Goal: Obtain resource: Download file/media

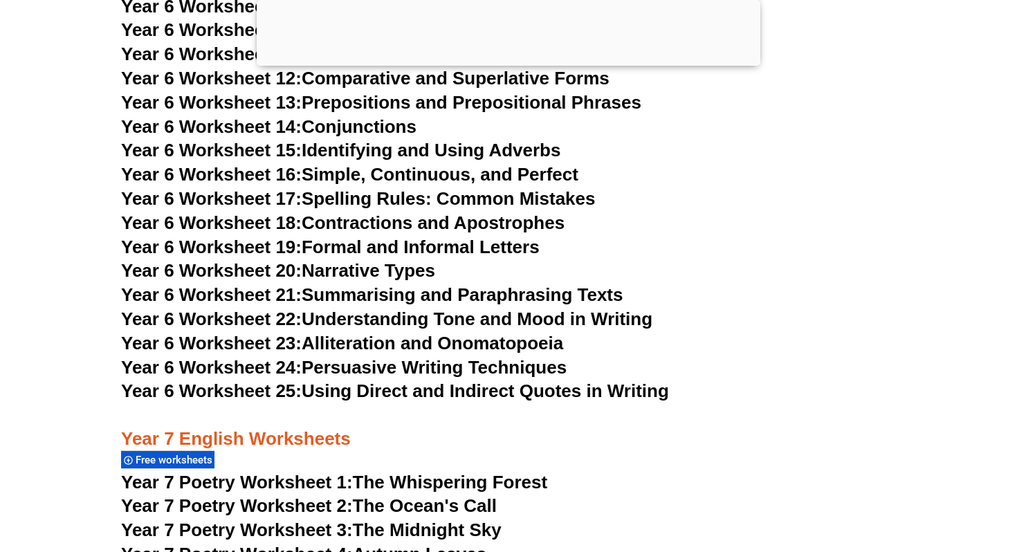
scroll to position [8423, 0]
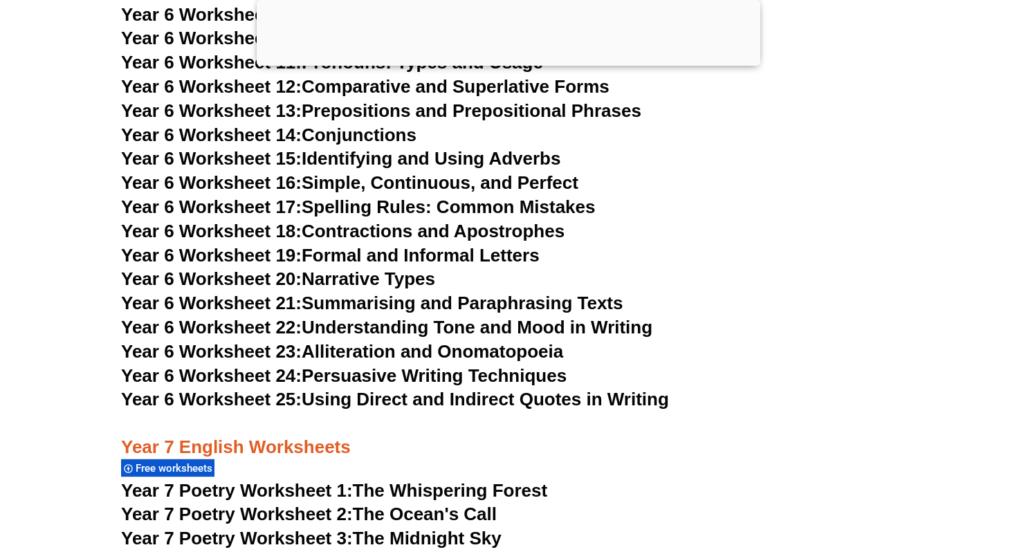
click at [260, 172] on span "Year 6 Worksheet 16:" at bounding box center [211, 182] width 181 height 21
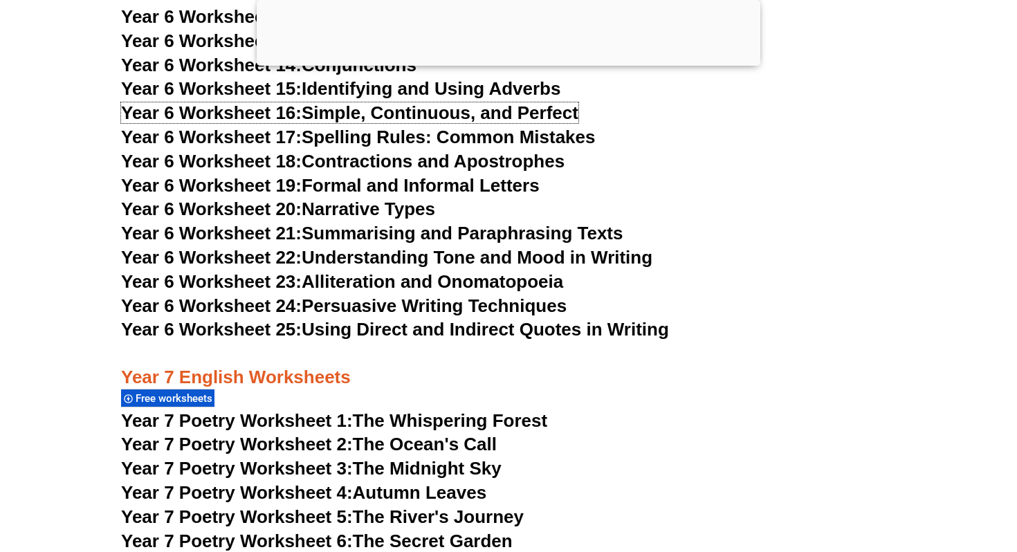
scroll to position [8506, 0]
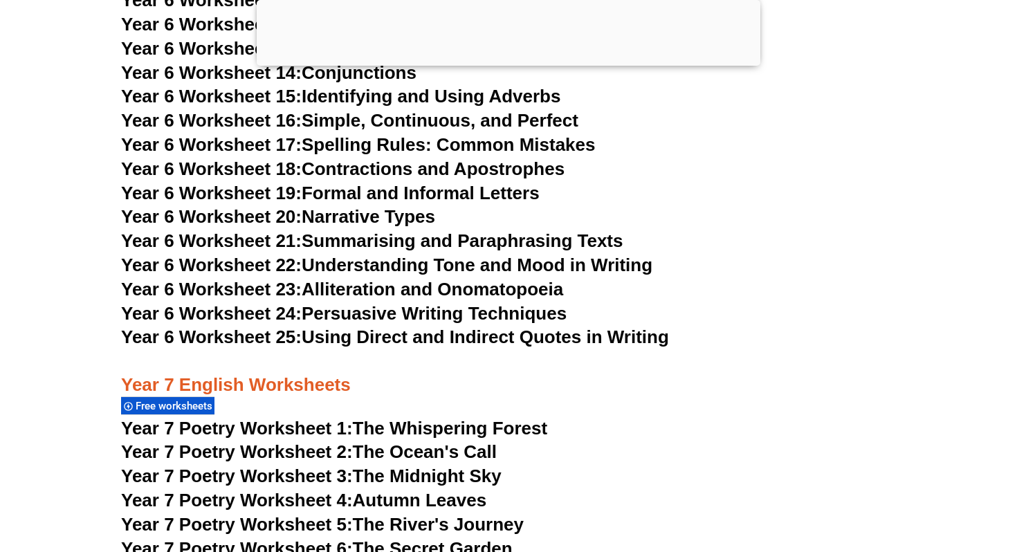
scroll to position [8482, 0]
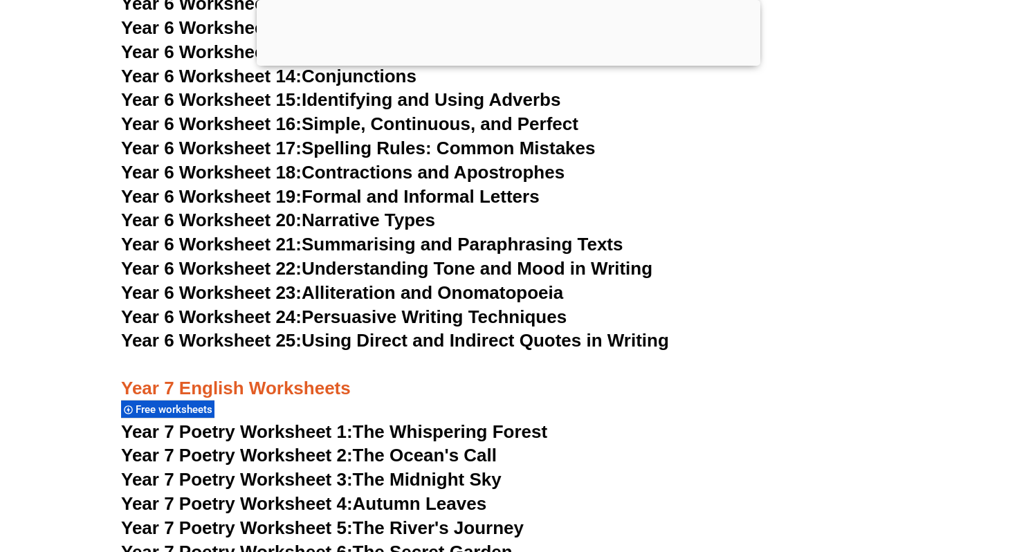
click at [426, 306] on link "Year 6 Worksheet 24: Persuasive Writing Techniques" at bounding box center [343, 316] width 445 height 21
click at [525, 330] on link "Year 6 Worksheet 25: Using Direct and Indirect Quotes in Writing" at bounding box center [395, 340] width 548 height 21
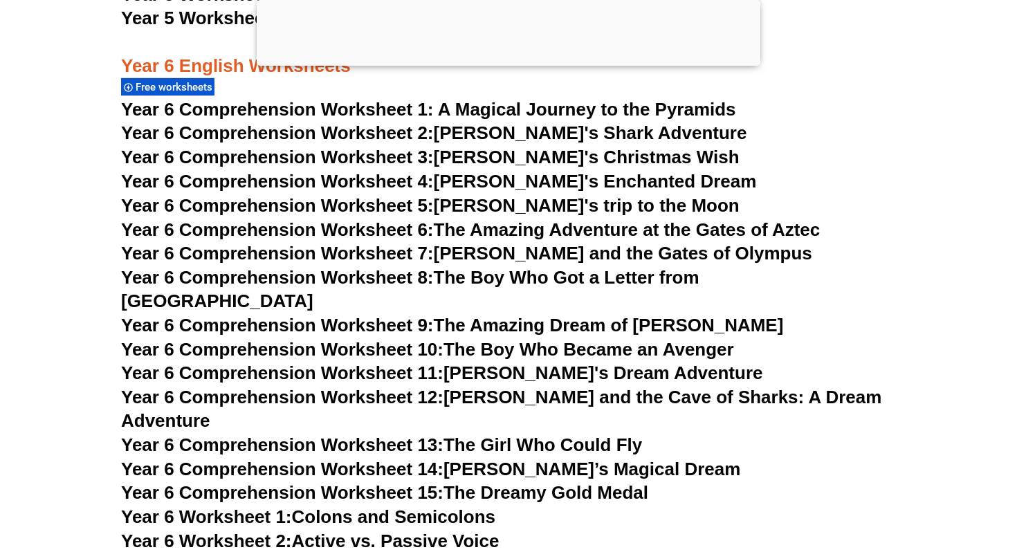
scroll to position [7727, 0]
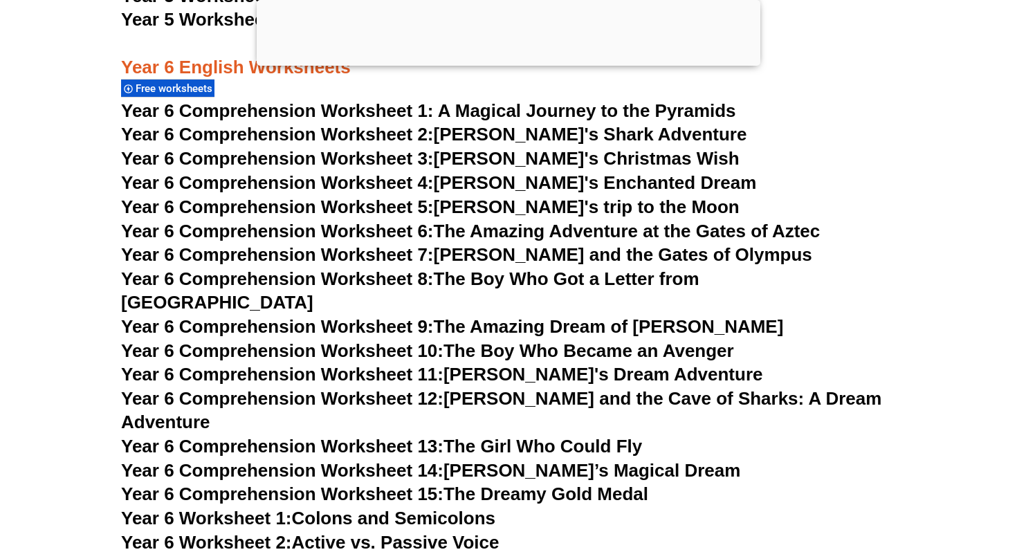
click at [553, 483] on link "Year 6 Comprehension Worksheet 15: The Dreamy Gold Medal" at bounding box center [384, 493] width 527 height 21
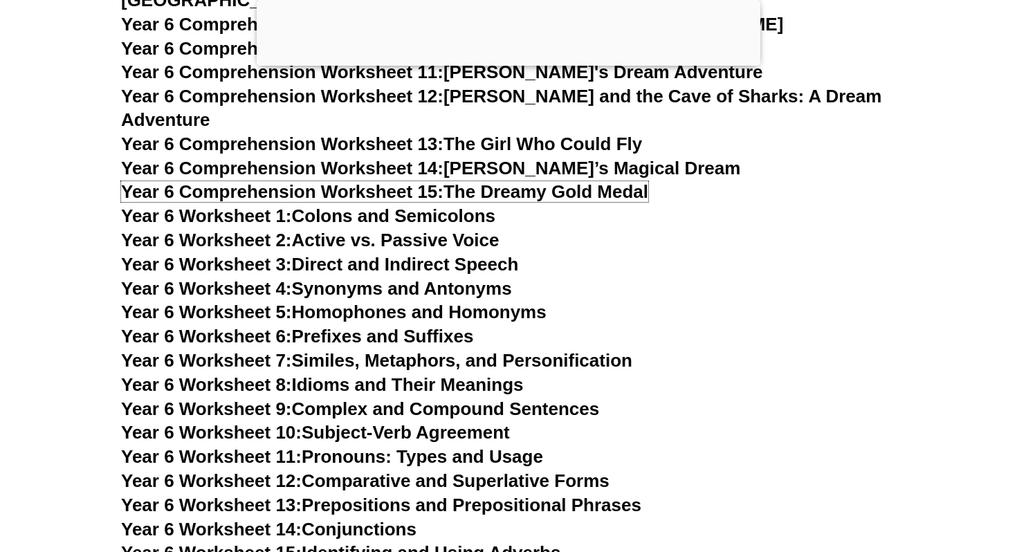
scroll to position [8033, 0]
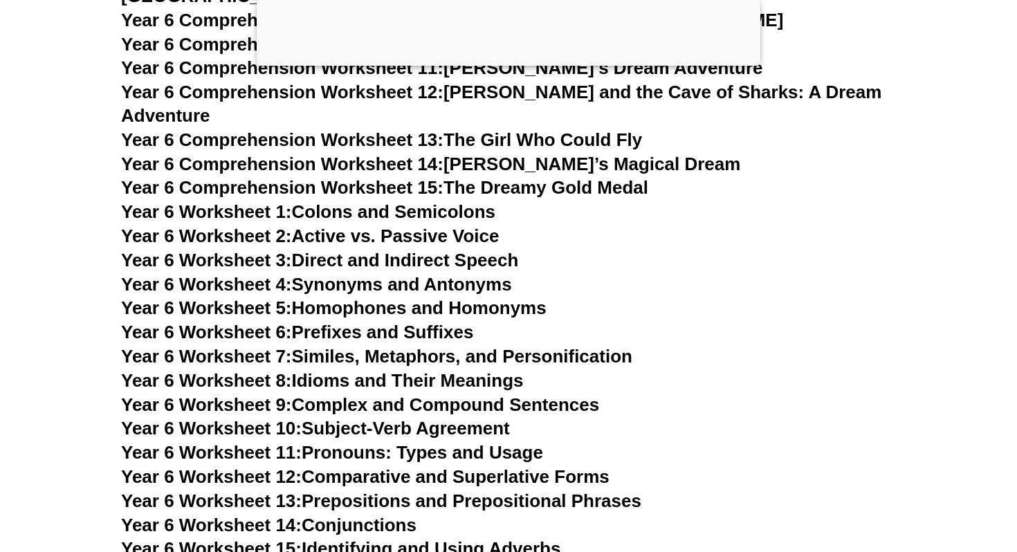
click at [481, 274] on link "Year 6 Worksheet 4: Synonyms and Antonyms" at bounding box center [316, 284] width 391 height 21
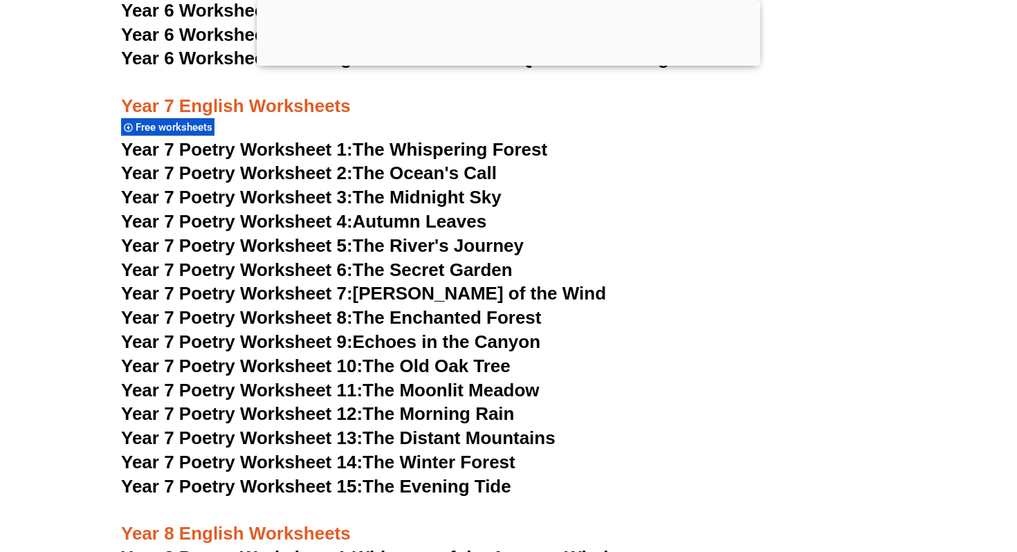
scroll to position [8765, 0]
click at [467, 282] on link "Year 7 Poetry Worksheet 7: [PERSON_NAME] of the Wind" at bounding box center [363, 292] width 485 height 21
click at [412, 451] on link "Year 7 Poetry Worksheet 14: The Winter Forest" at bounding box center [318, 461] width 394 height 21
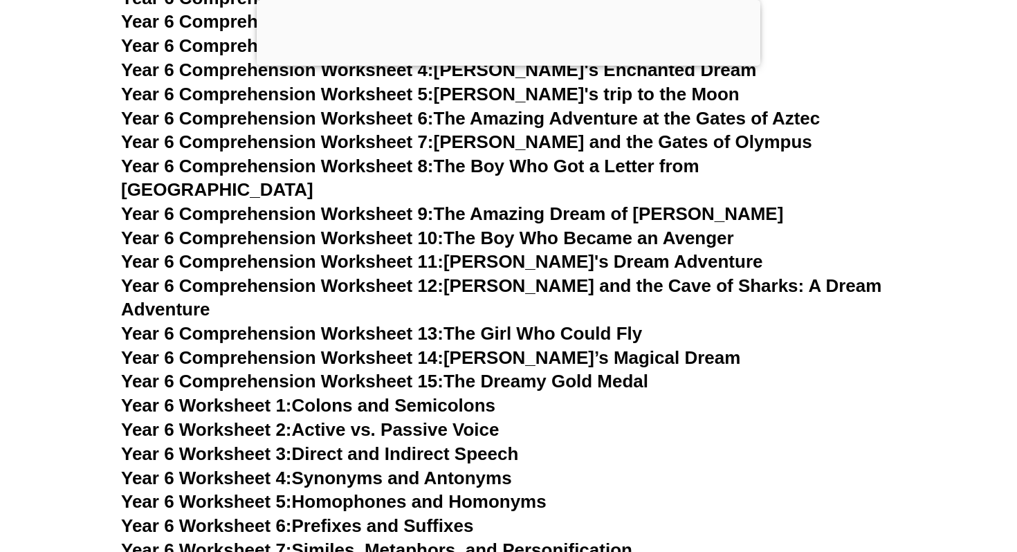
scroll to position [7811, 0]
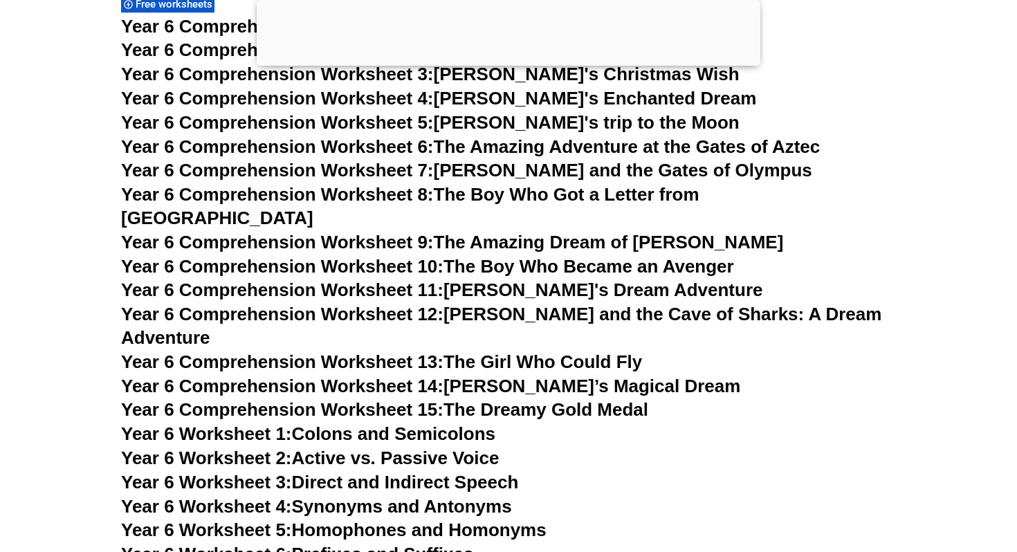
click at [506, 256] on link "Year 6 Comprehension Worksheet 10: The Boy Who Became an Avenger" at bounding box center [427, 266] width 613 height 21
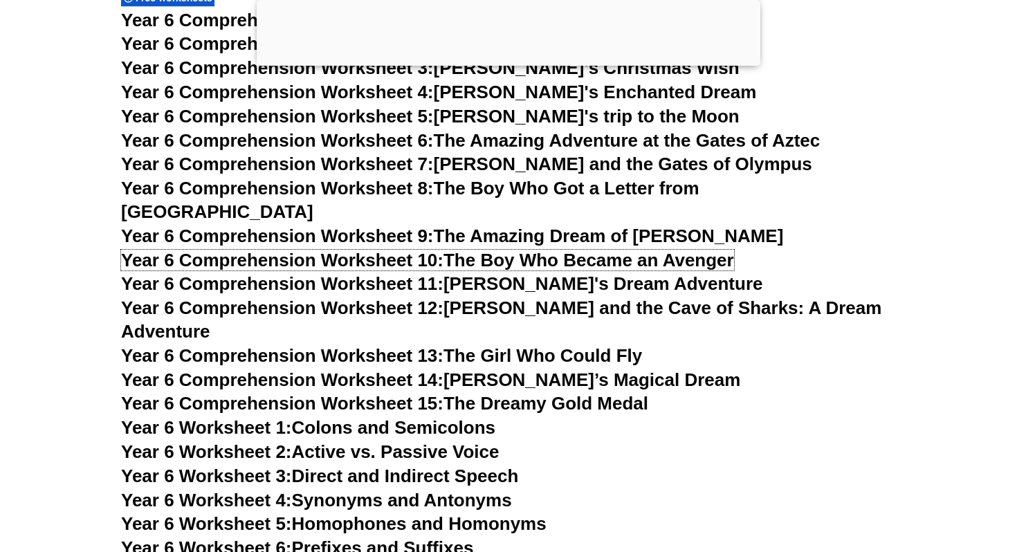
scroll to position [7816, 0]
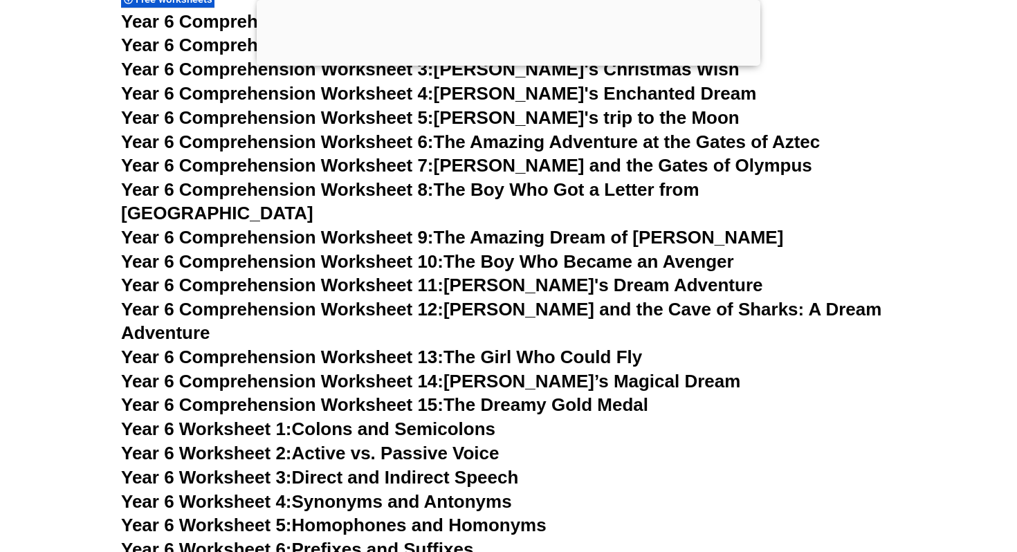
click at [543, 149] on link "Year 6 Comprehension Worksheet 6: The Amazing Adventure at the Gates of Aztec" at bounding box center [470, 141] width 699 height 21
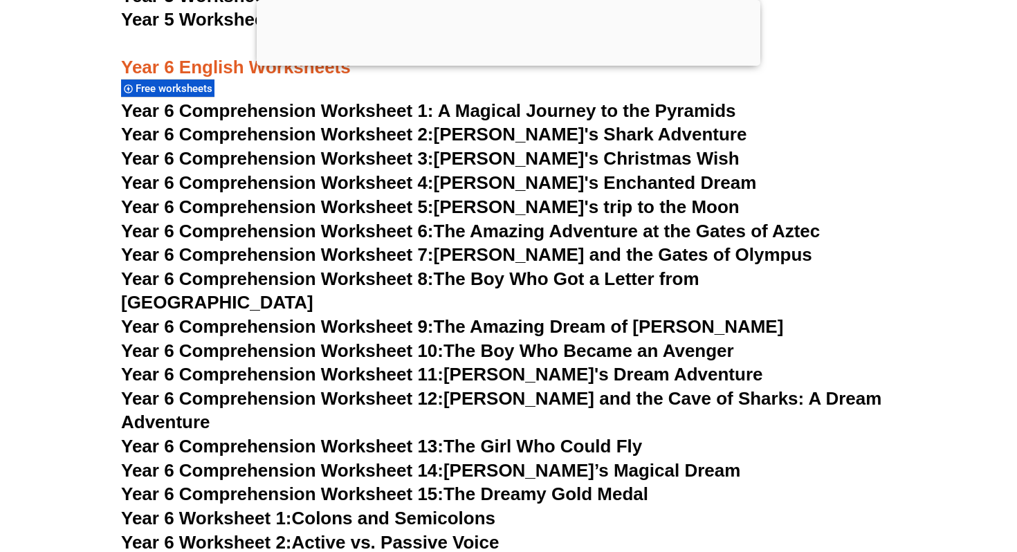
scroll to position [7717, 0]
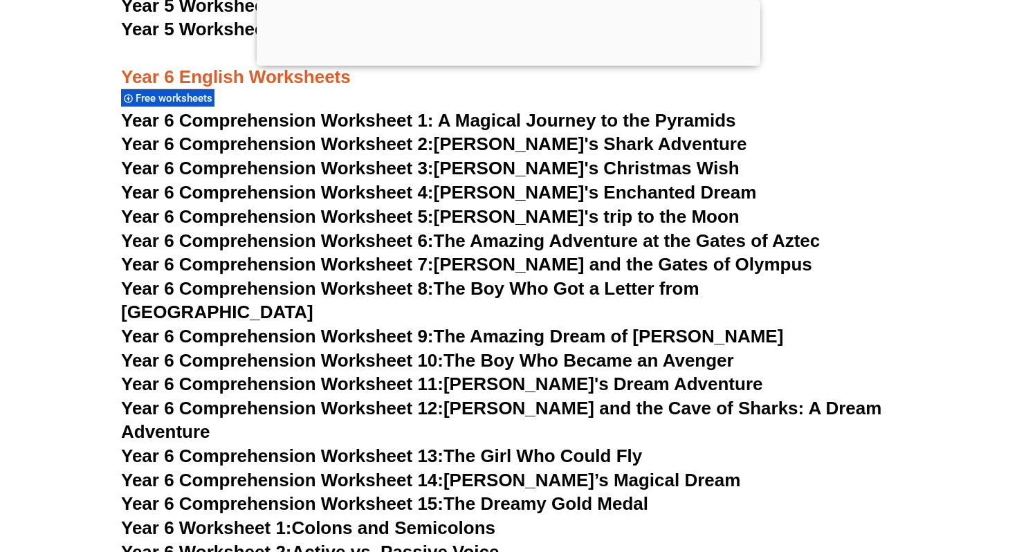
click at [545, 163] on link "Year 6 Comprehension Worksheet 3: [PERSON_NAME]'s Christmas Wish" at bounding box center [430, 168] width 618 height 21
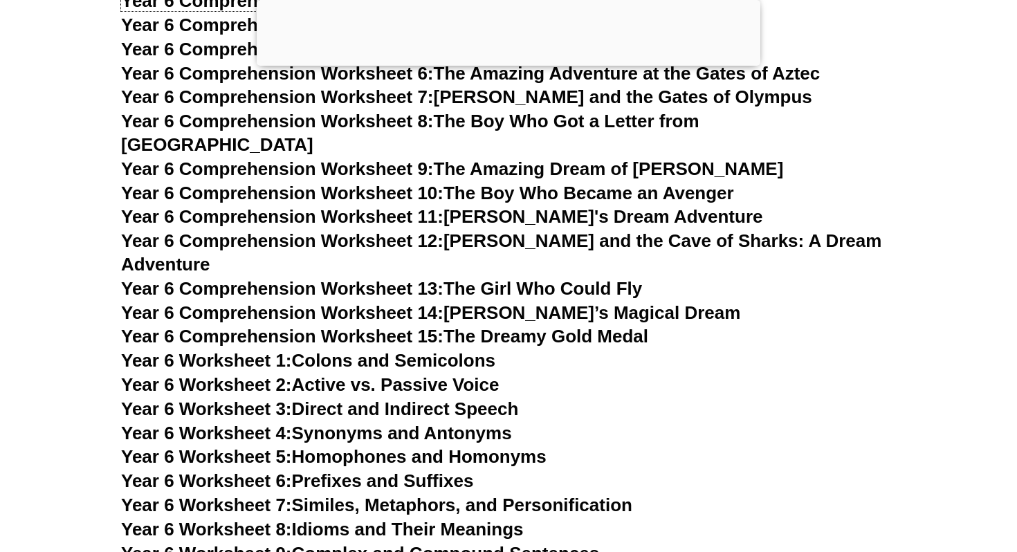
scroll to position [7934, 0]
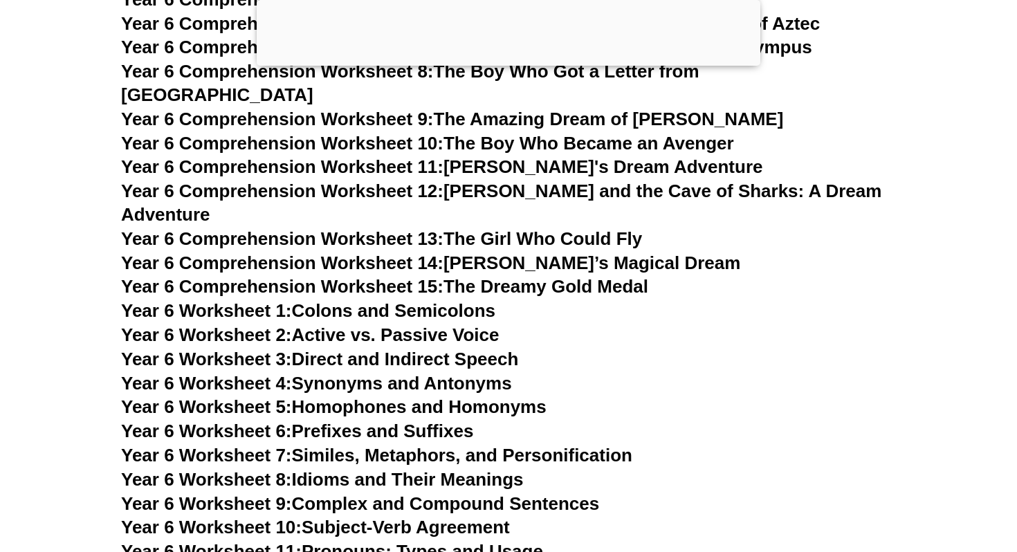
click at [396, 324] on link "Year 6 Worksheet 2: Active vs. Passive Voice" at bounding box center [310, 334] width 378 height 21
